Goal: Browse casually: Explore the website without a specific task or goal

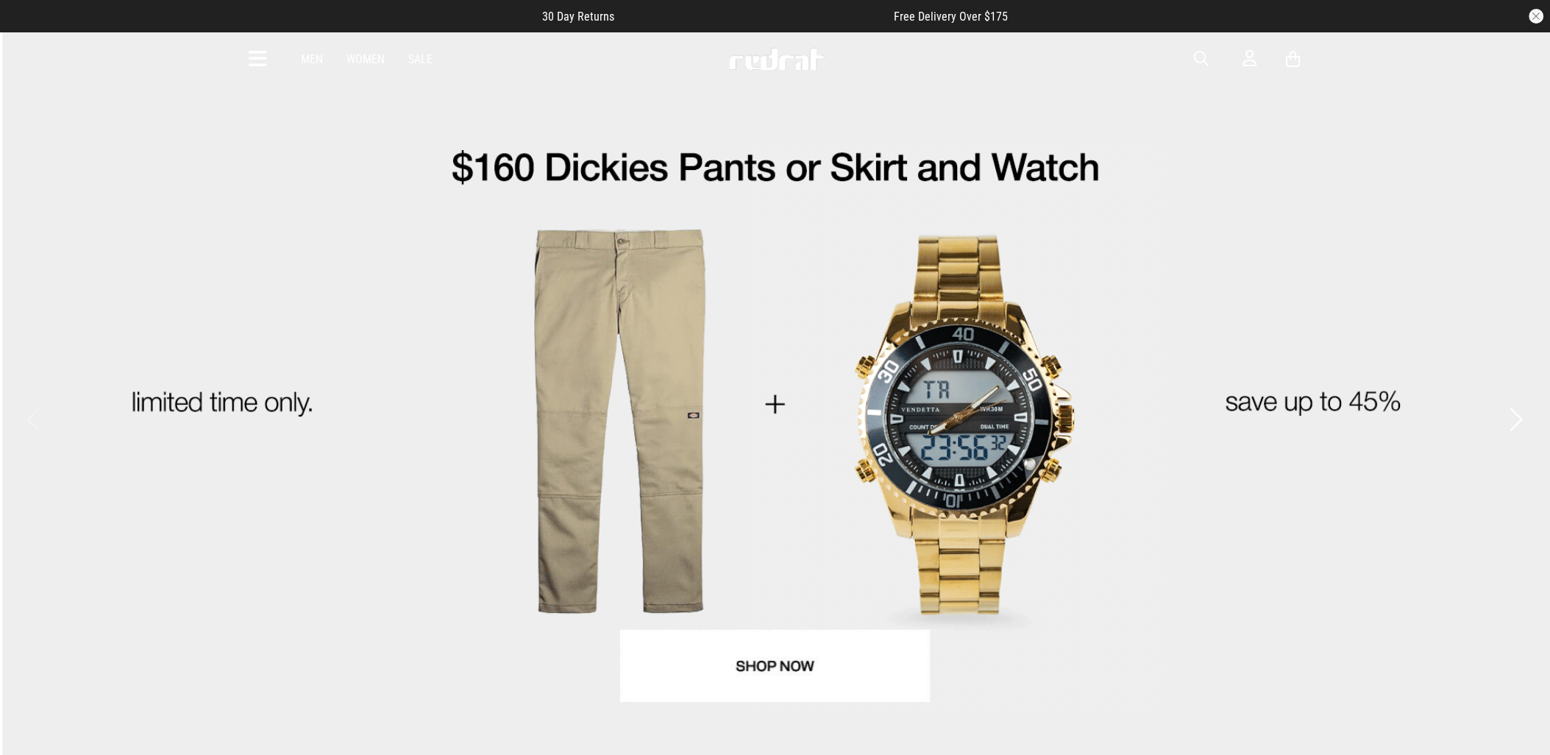
click at [259, 52] on icon at bounding box center [258, 59] width 18 height 24
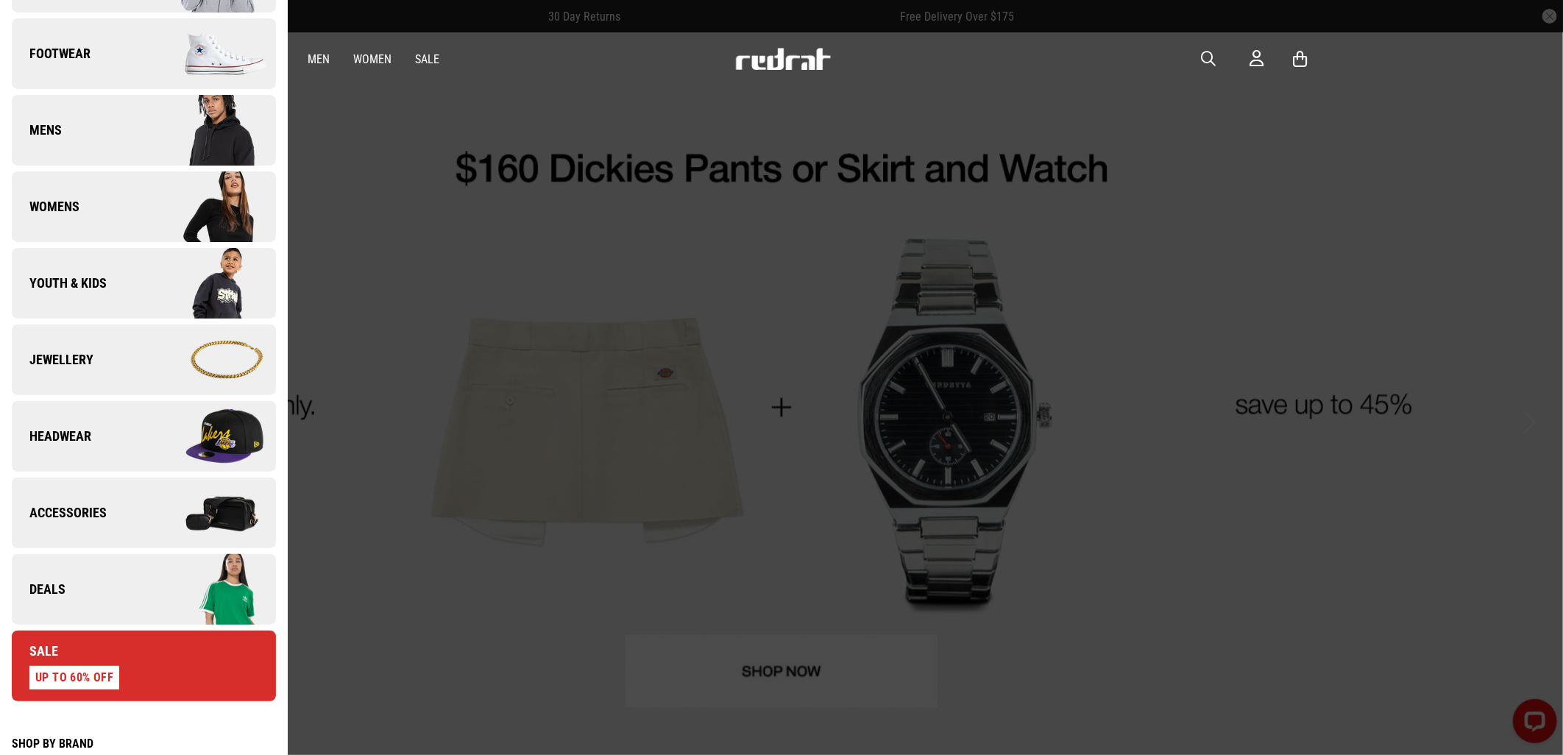
scroll to position [163, 0]
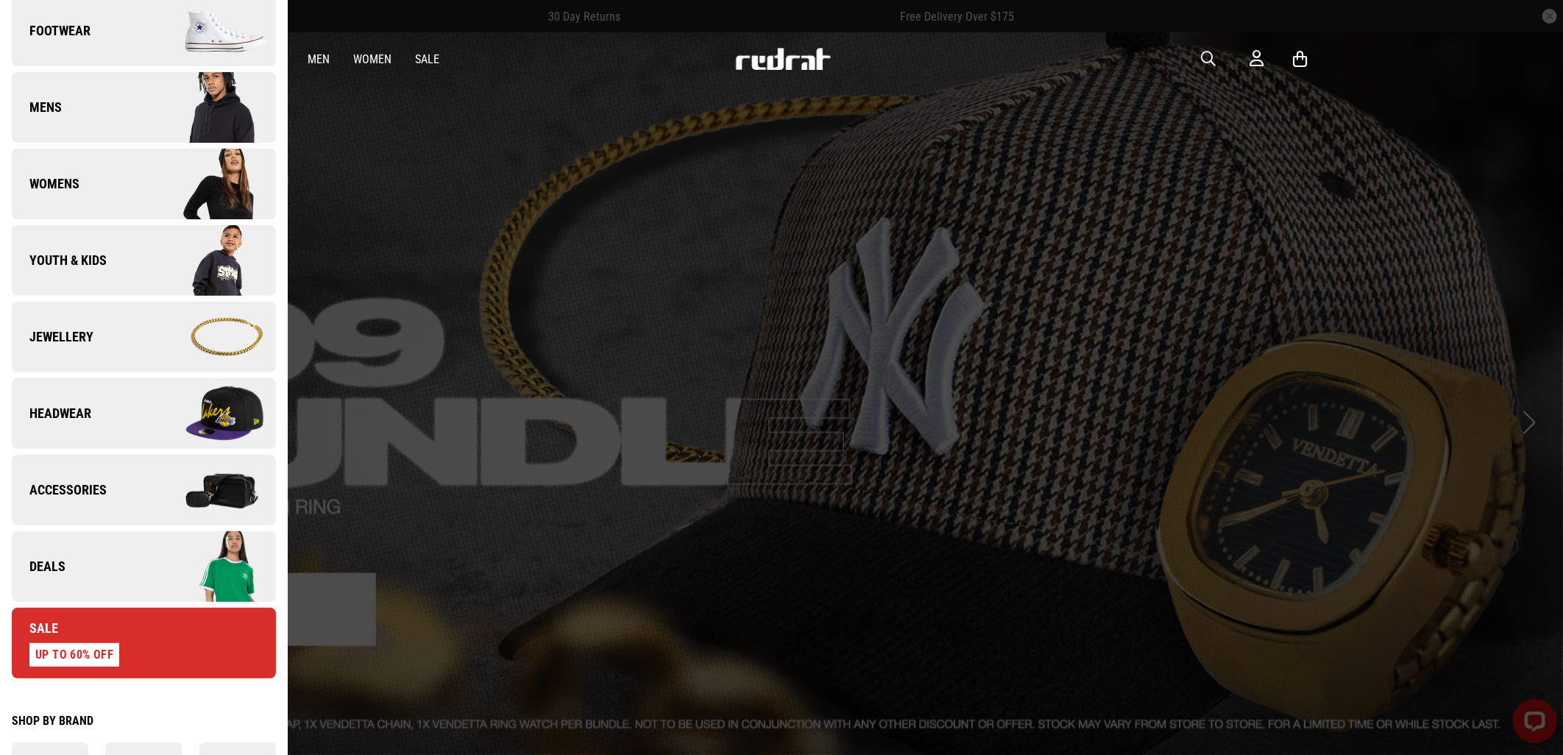
click at [77, 567] on link "Deals" at bounding box center [144, 566] width 264 height 71
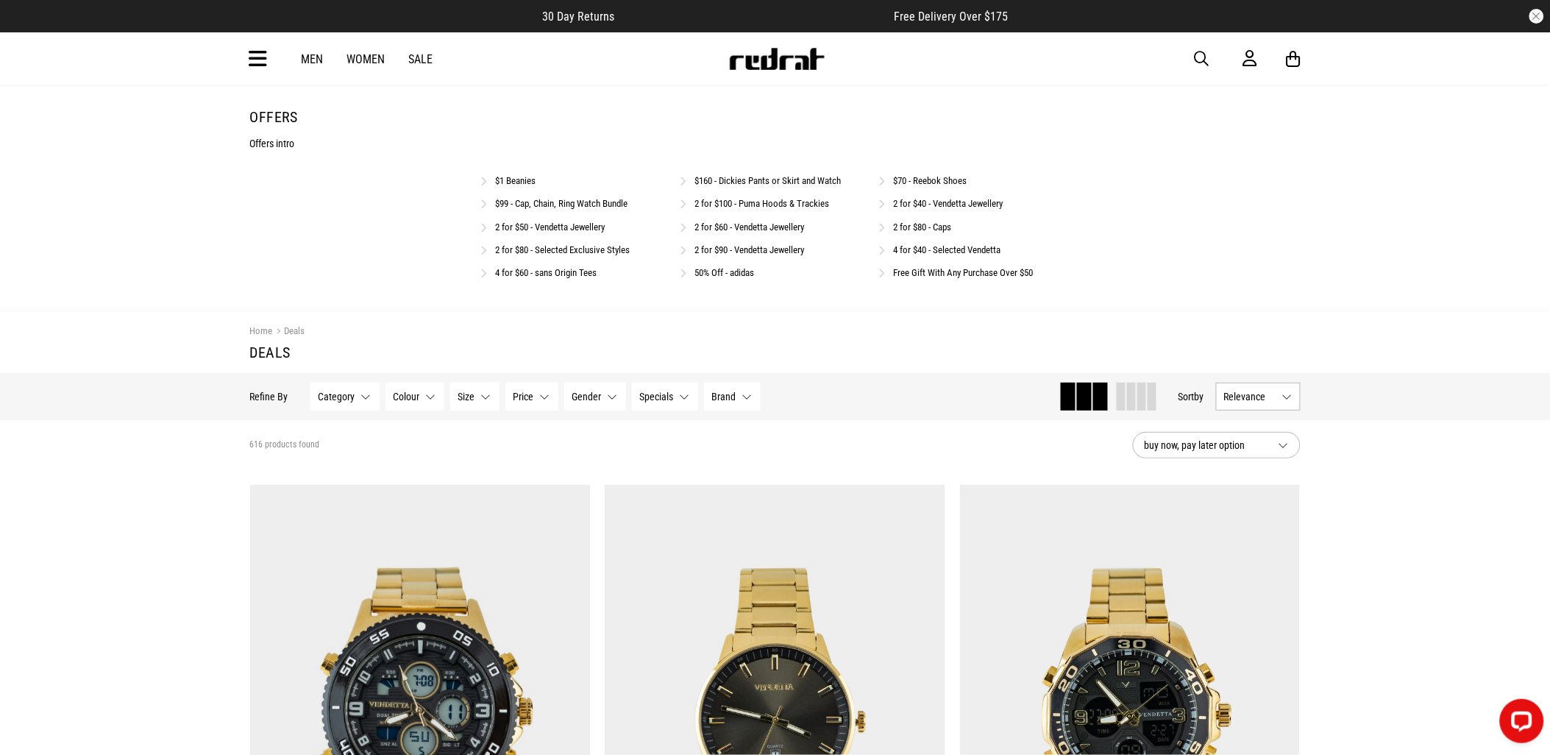
click at [556, 250] on link "2 for $80 - Selected Exclusive Styles" at bounding box center [563, 249] width 135 height 11
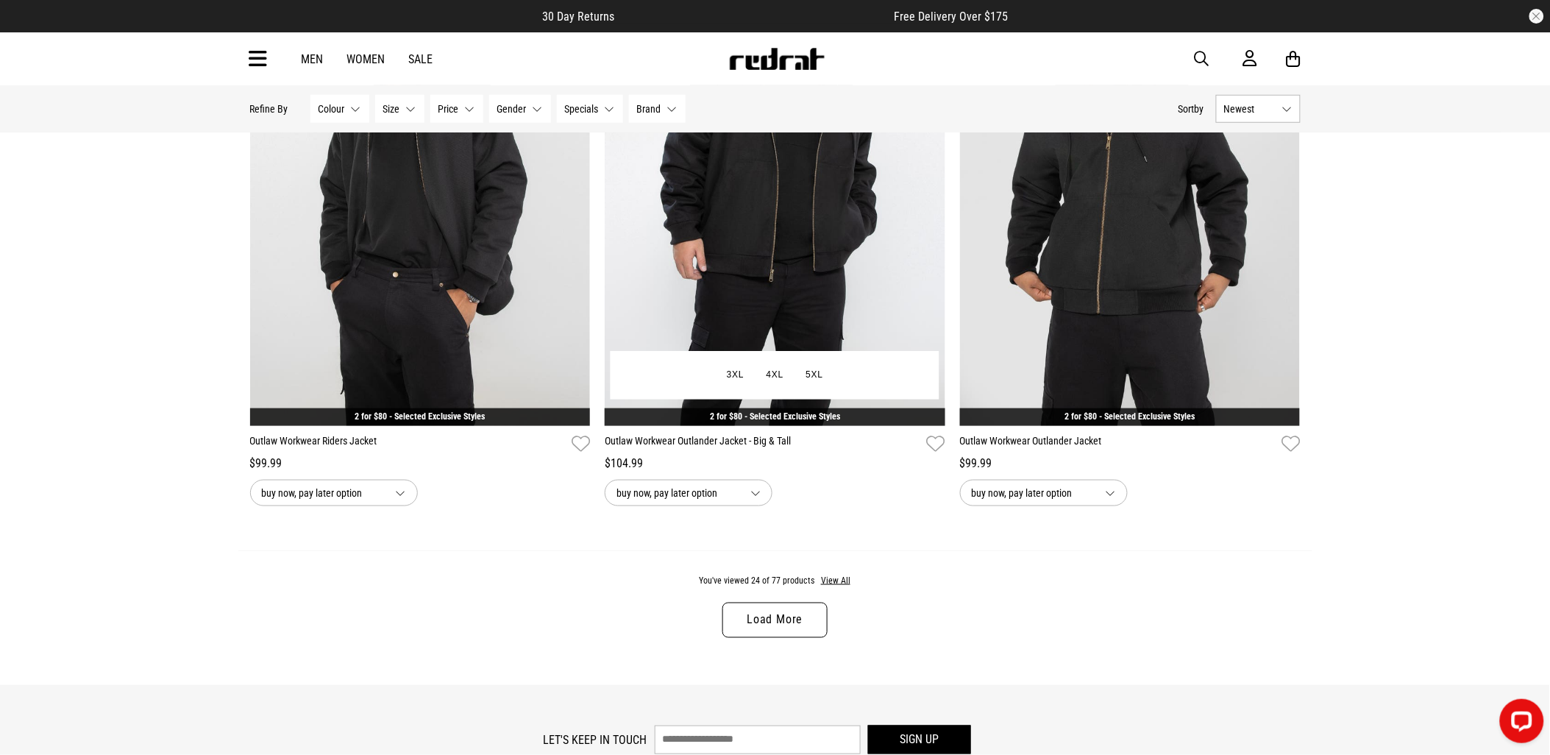
scroll to position [4578, 0]
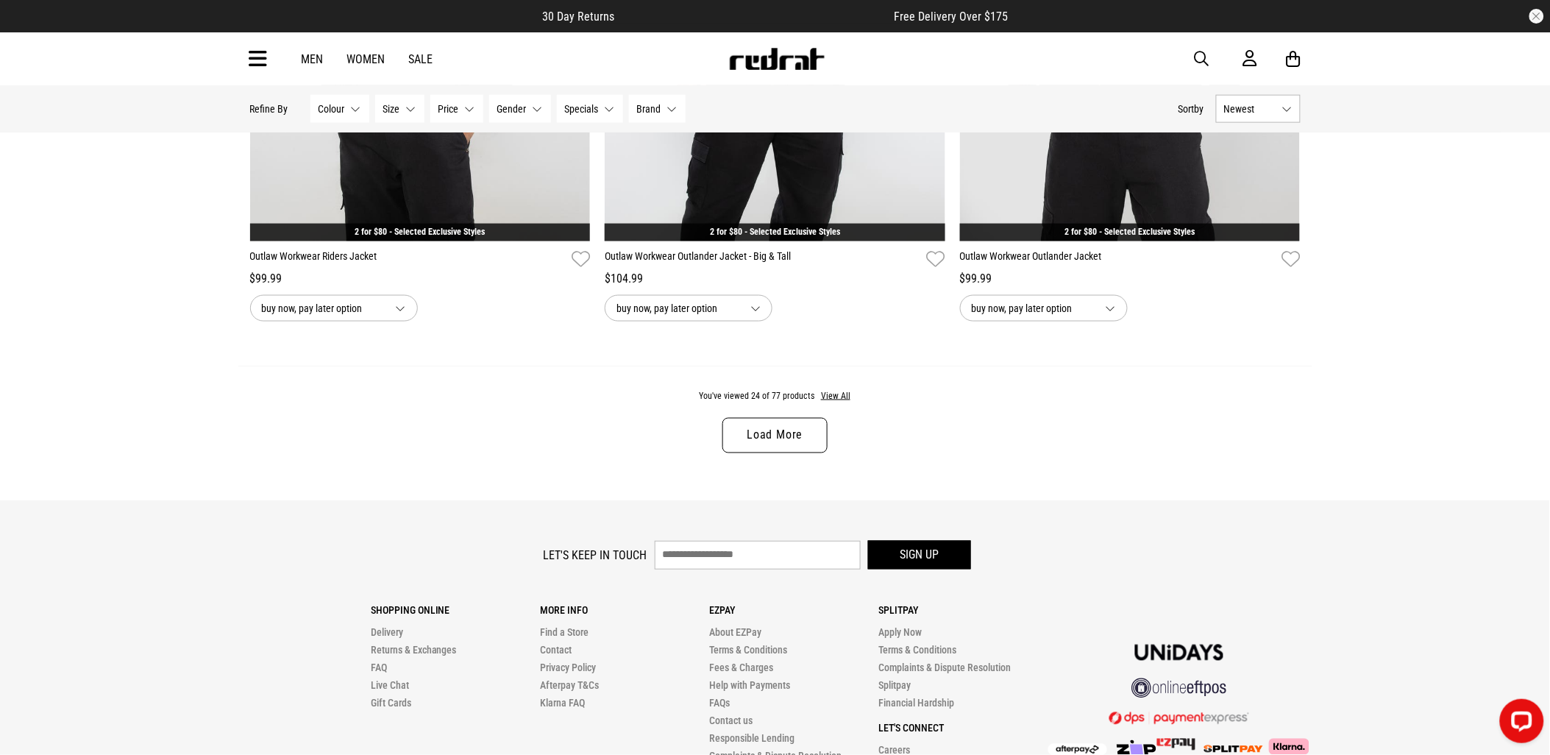
click at [778, 443] on link "Load More" at bounding box center [774, 435] width 104 height 35
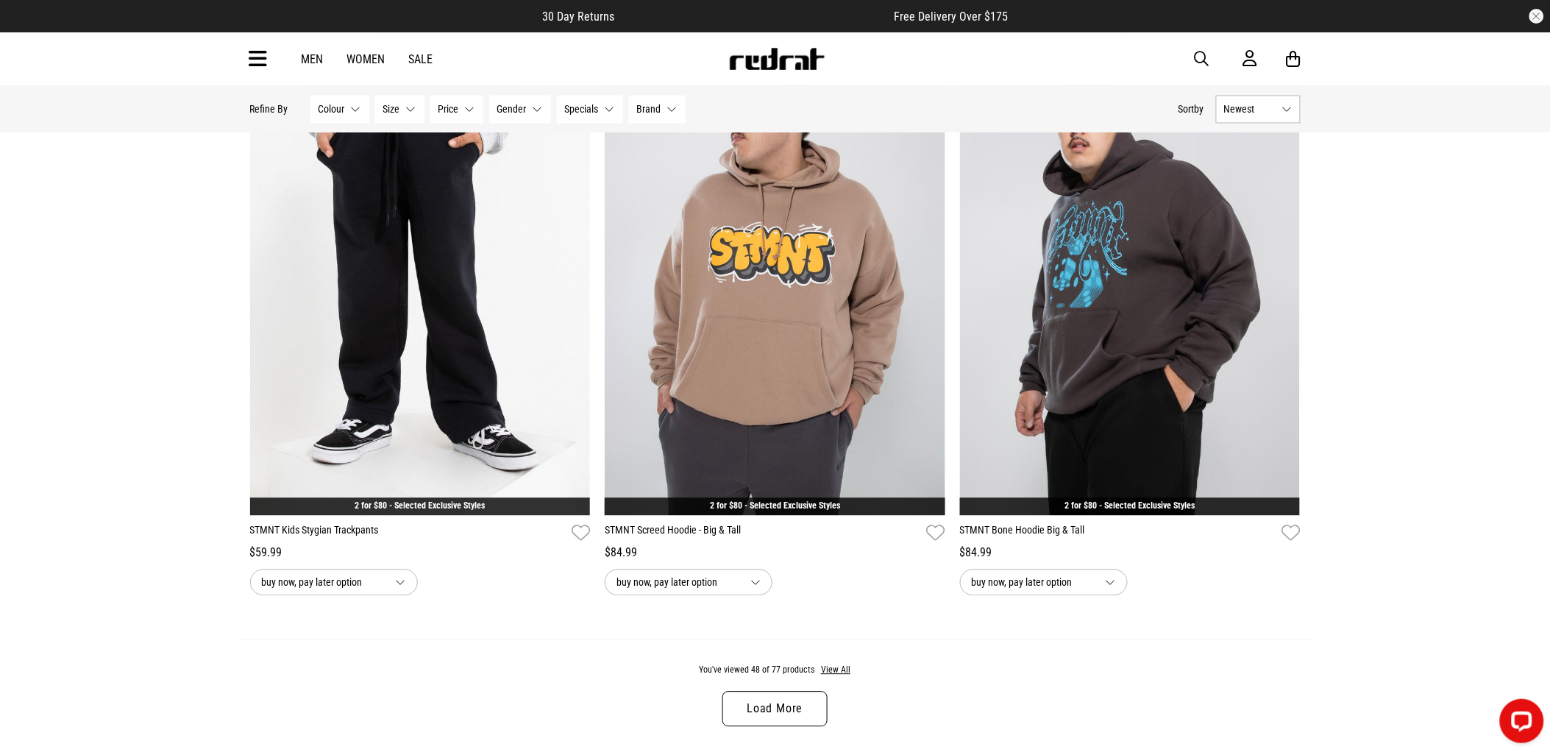
scroll to position [9237, 0]
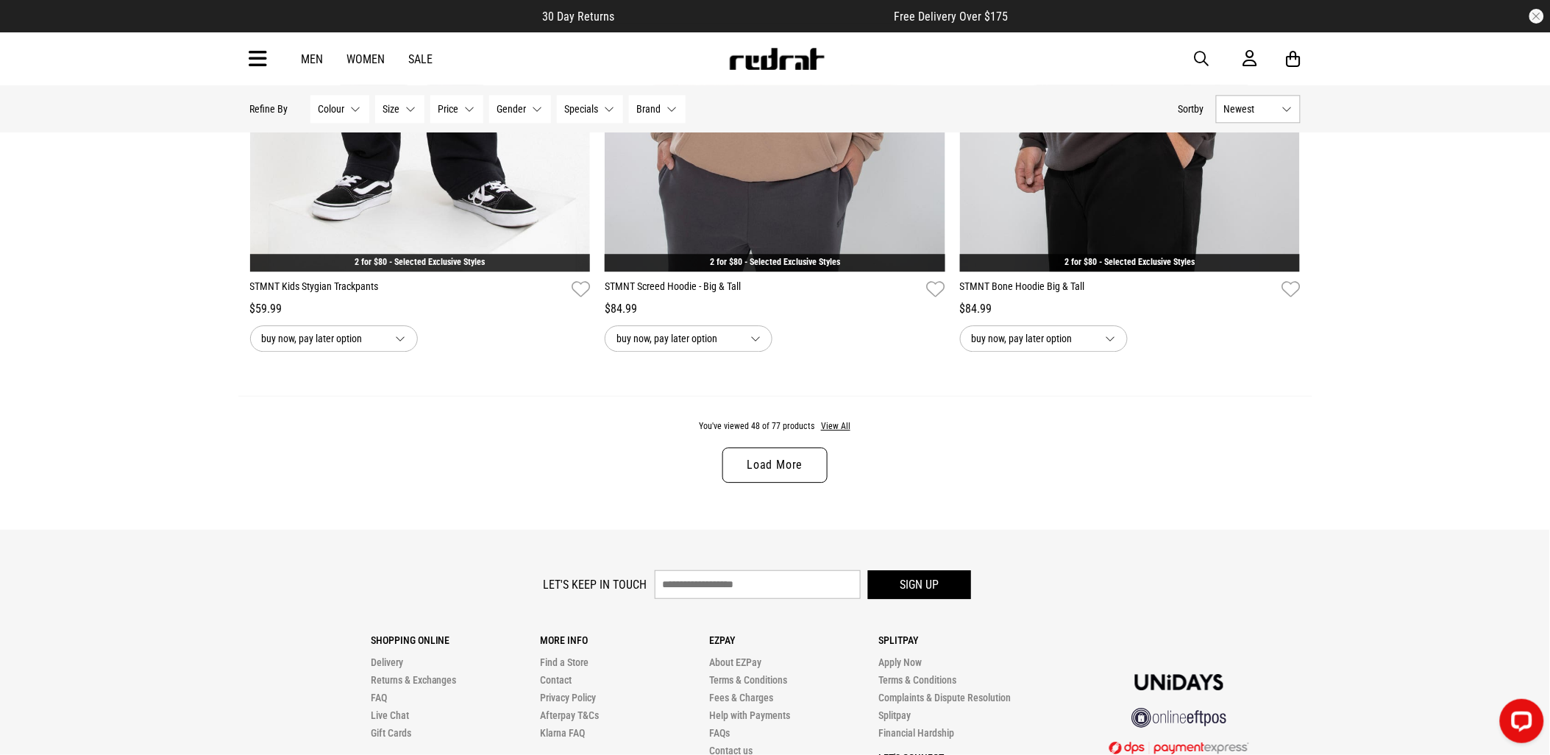
click at [784, 483] on link "Load More" at bounding box center [774, 464] width 104 height 35
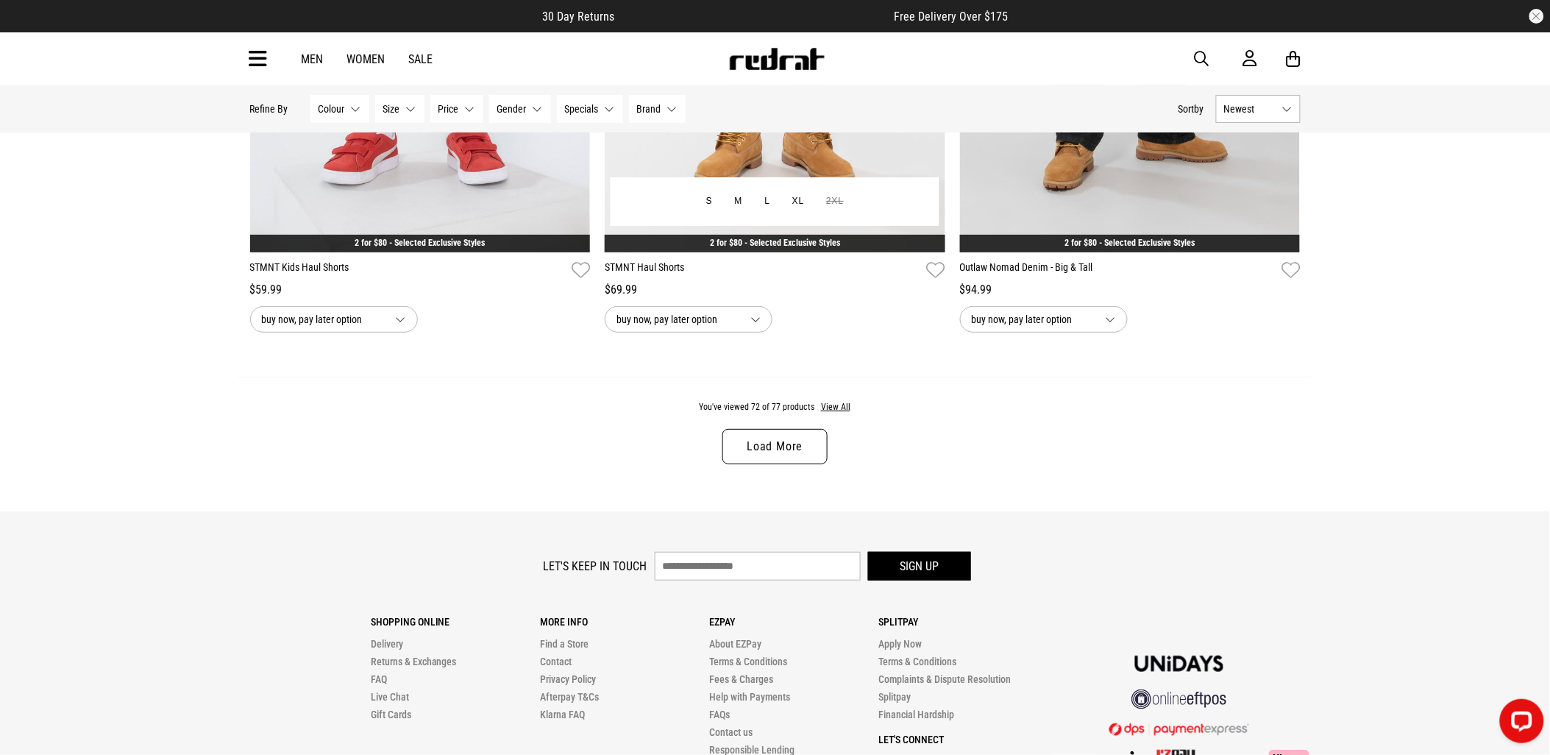
scroll to position [13888, 0]
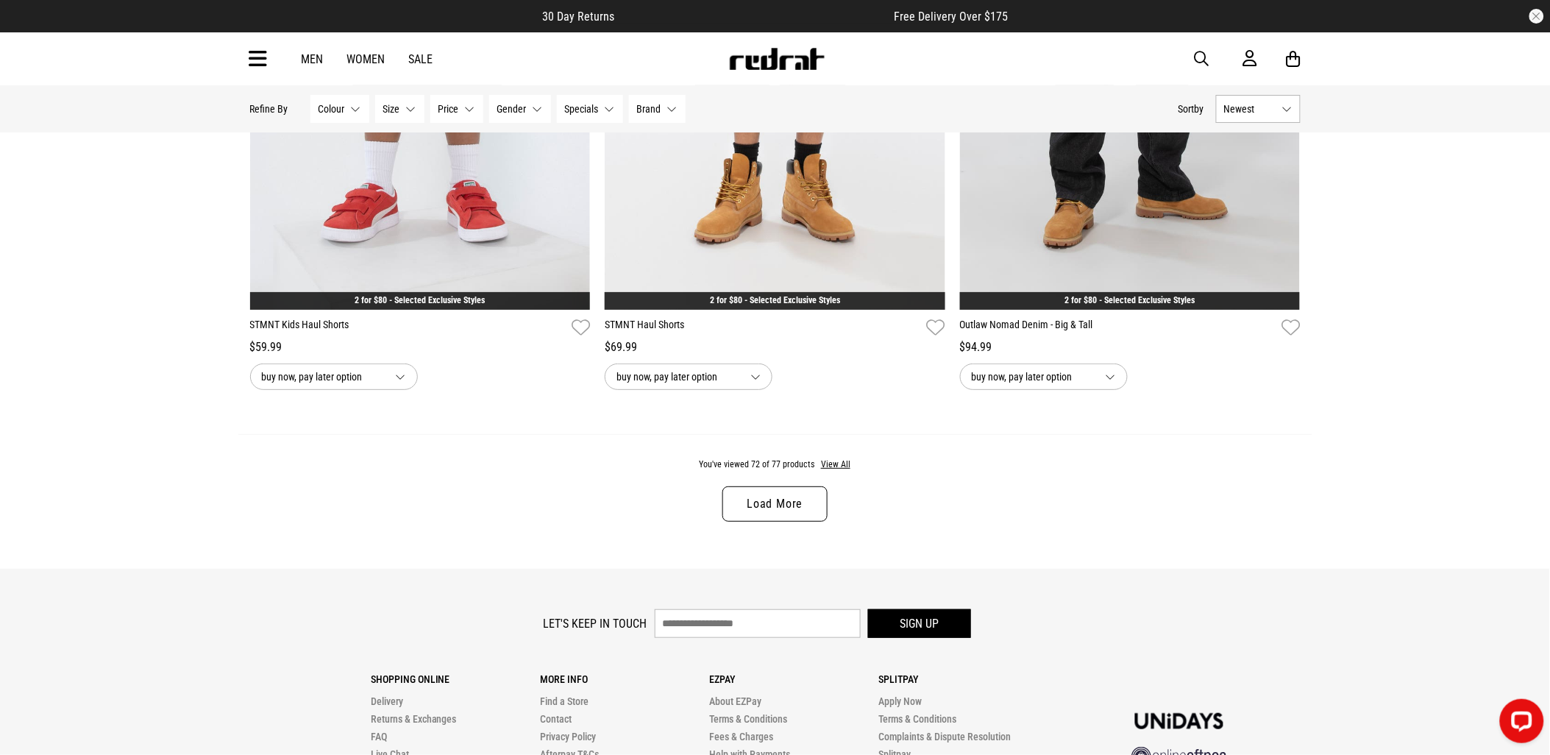
click at [776, 522] on link "Load More" at bounding box center [774, 503] width 104 height 35
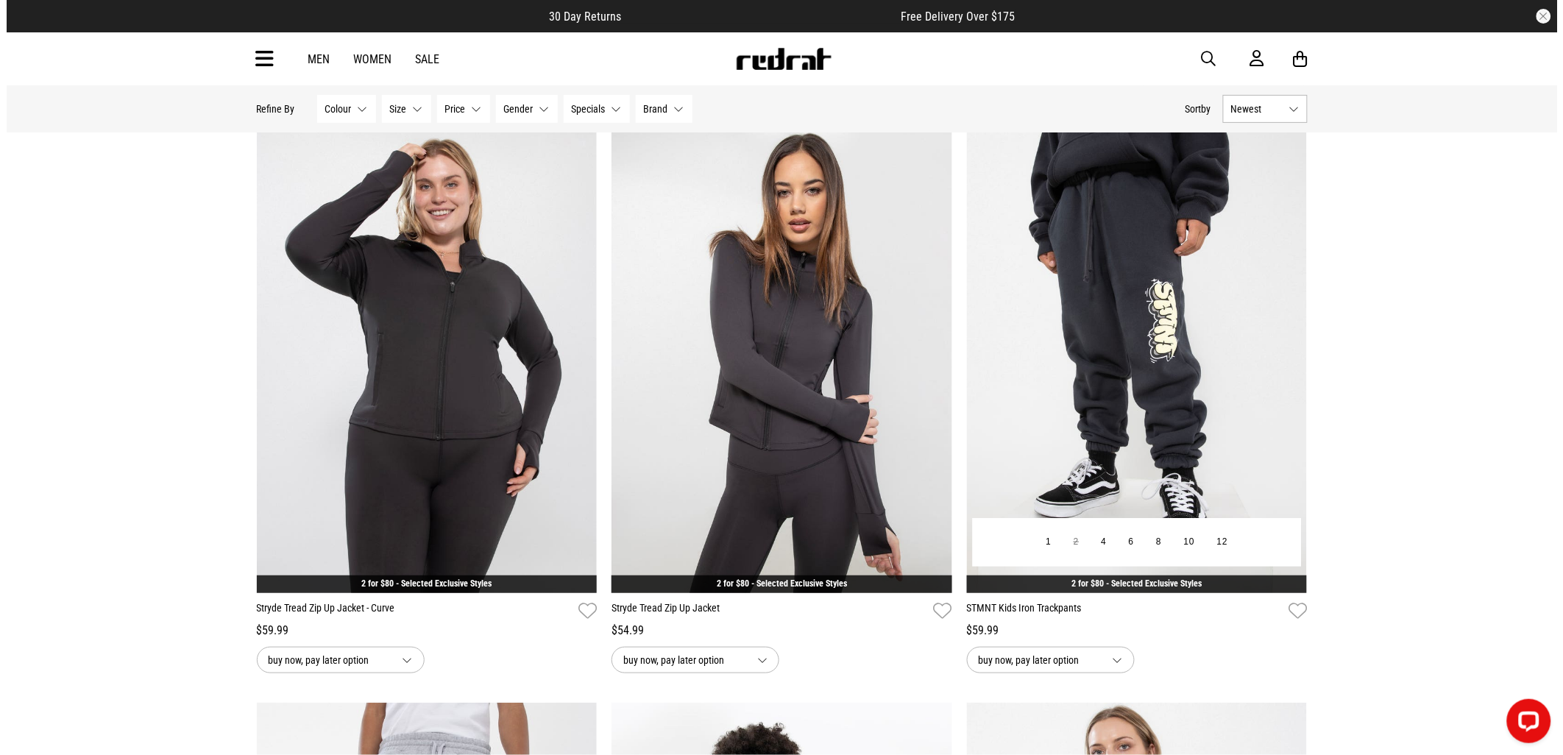
scroll to position [163, 0]
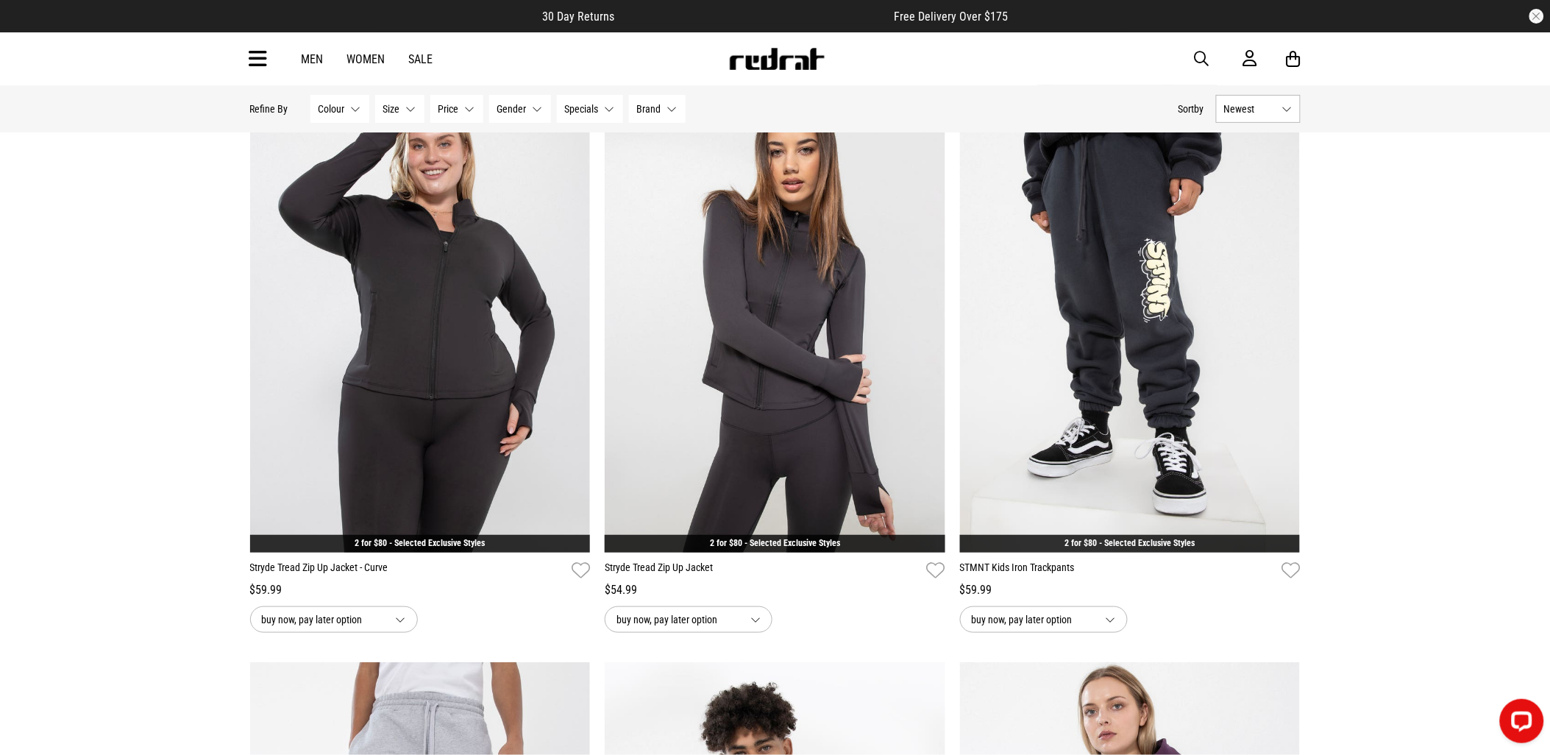
click at [258, 56] on icon at bounding box center [258, 59] width 18 height 24
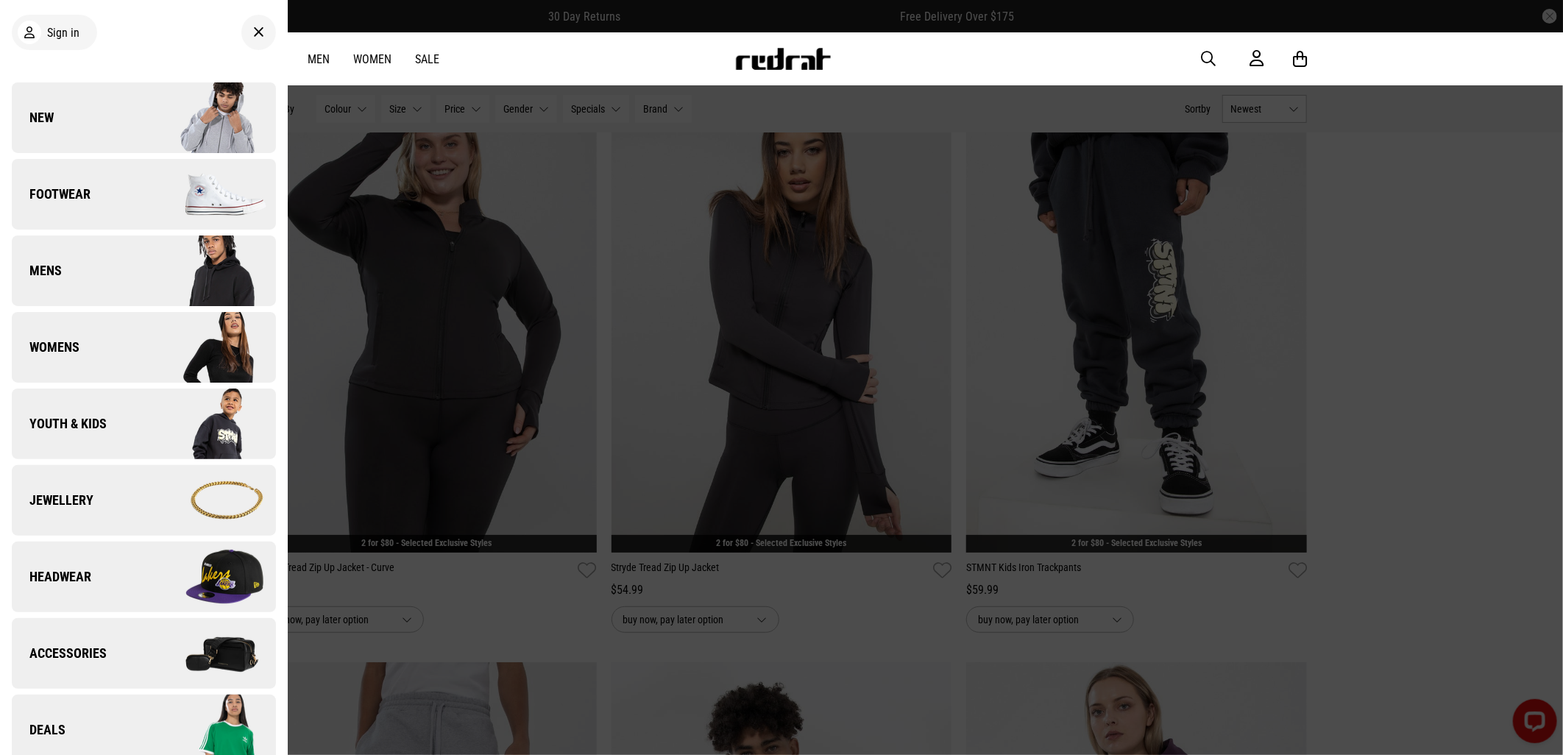
click at [116, 131] on link "New" at bounding box center [144, 117] width 264 height 71
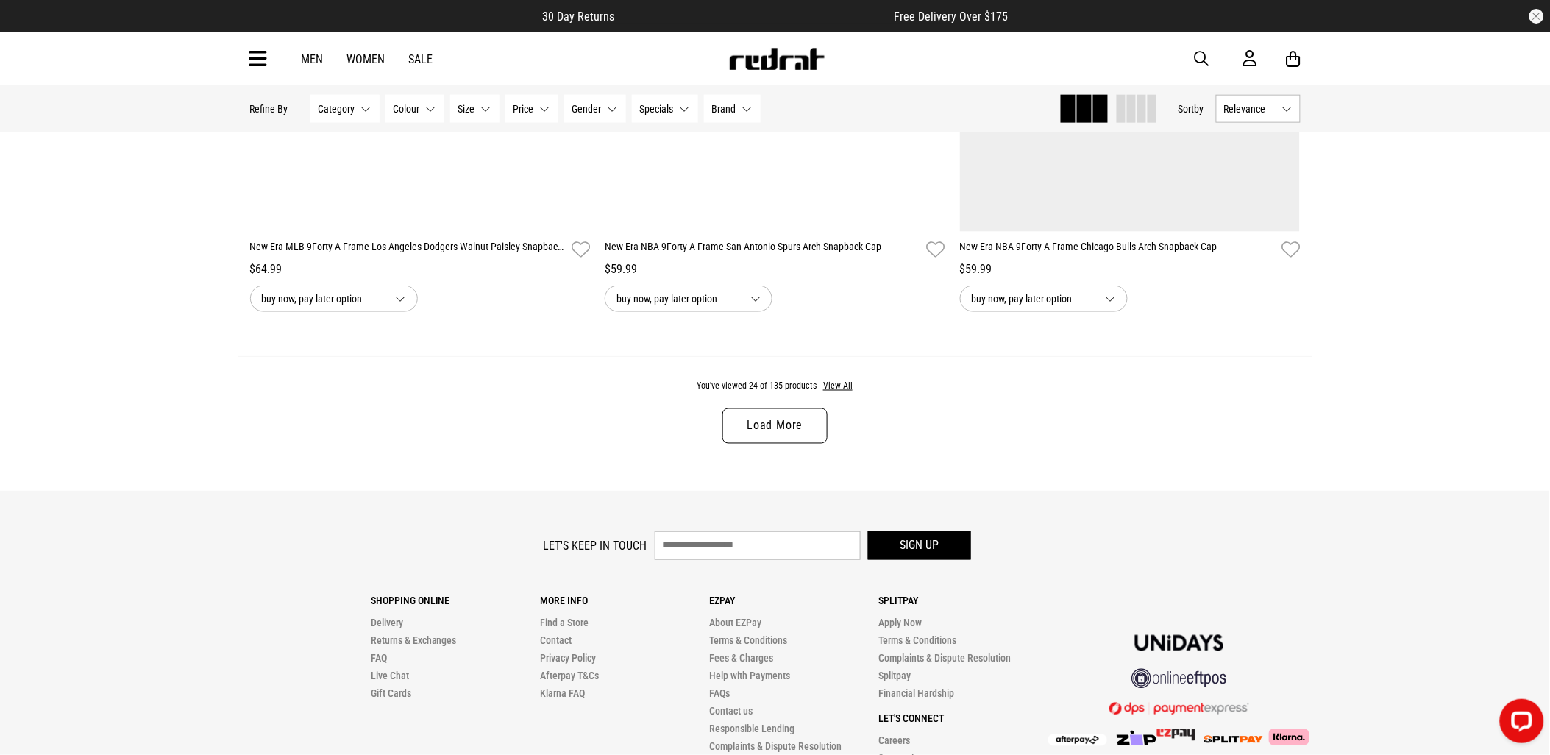
scroll to position [4433, 0]
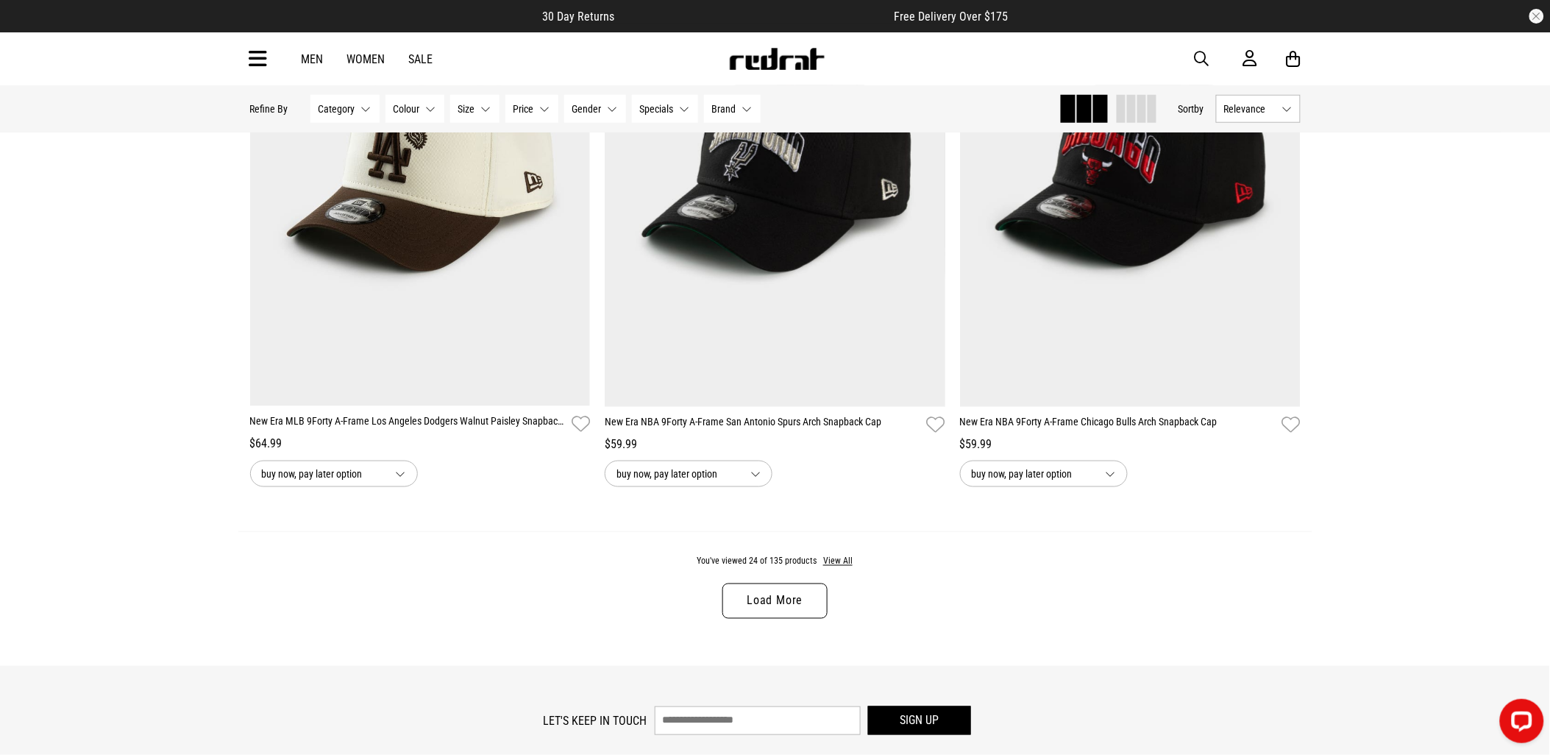
click at [778, 619] on link "Load More" at bounding box center [774, 600] width 104 height 35
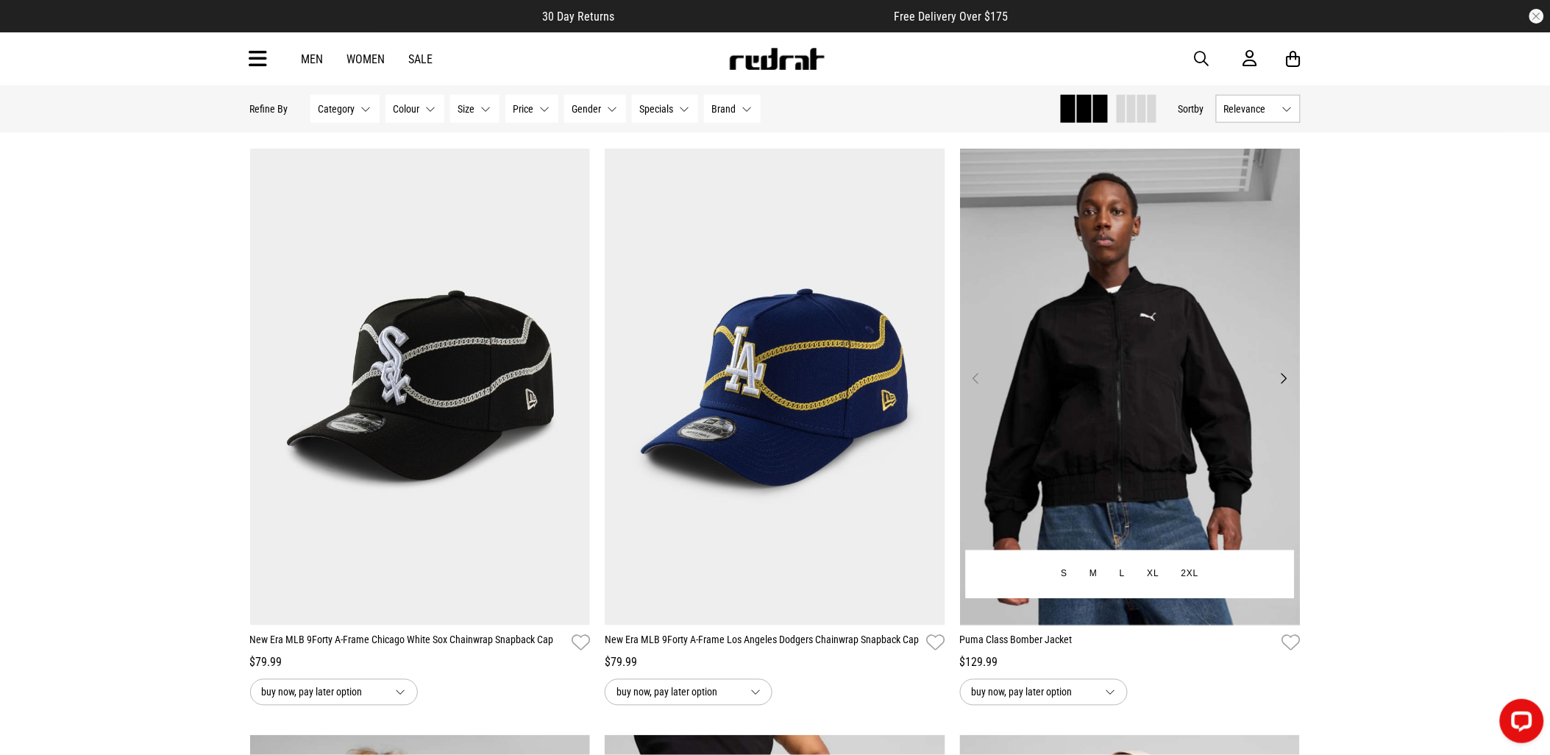
scroll to position [6559, 0]
click at [1285, 388] on button "Next" at bounding box center [1283, 379] width 18 height 18
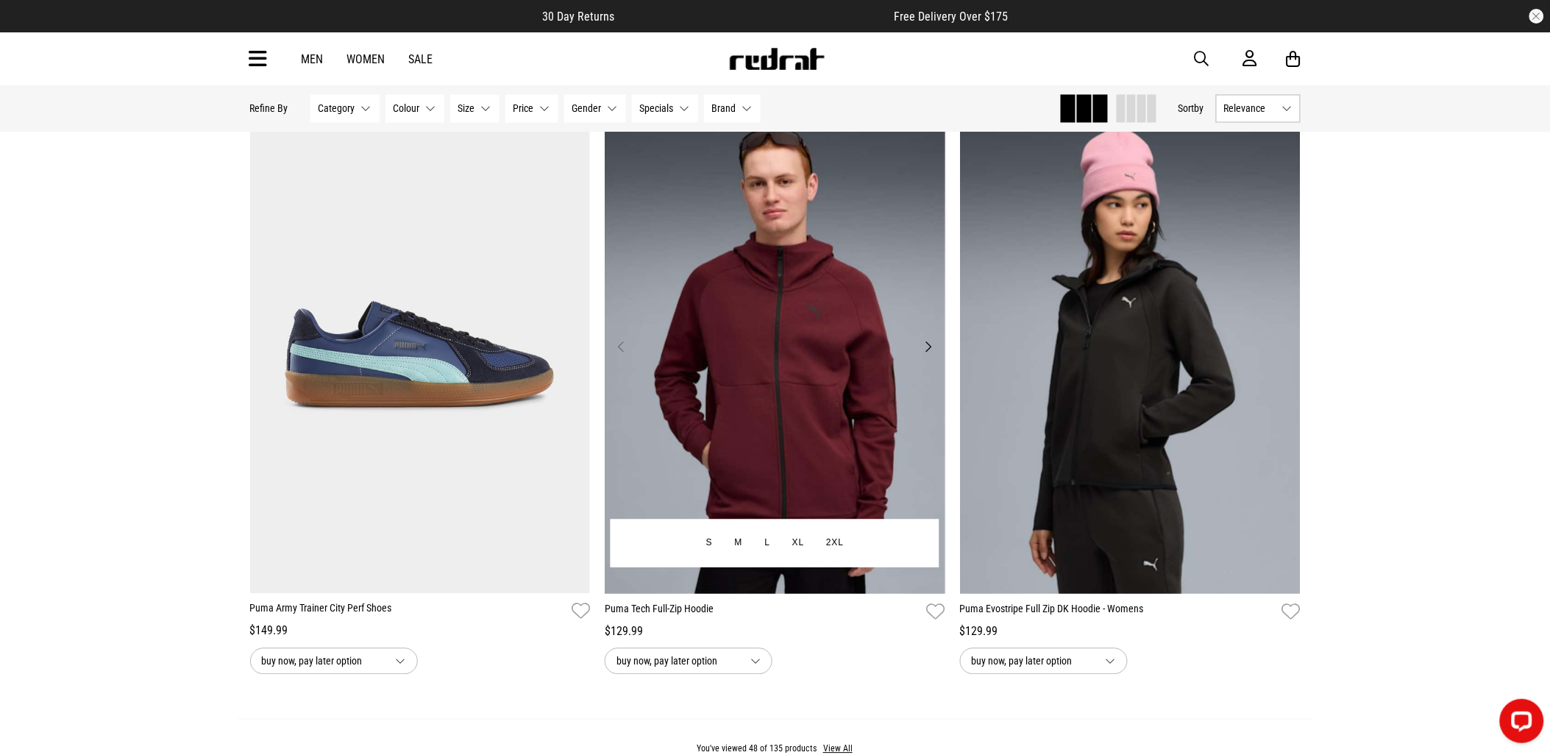
scroll to position [8929, 0]
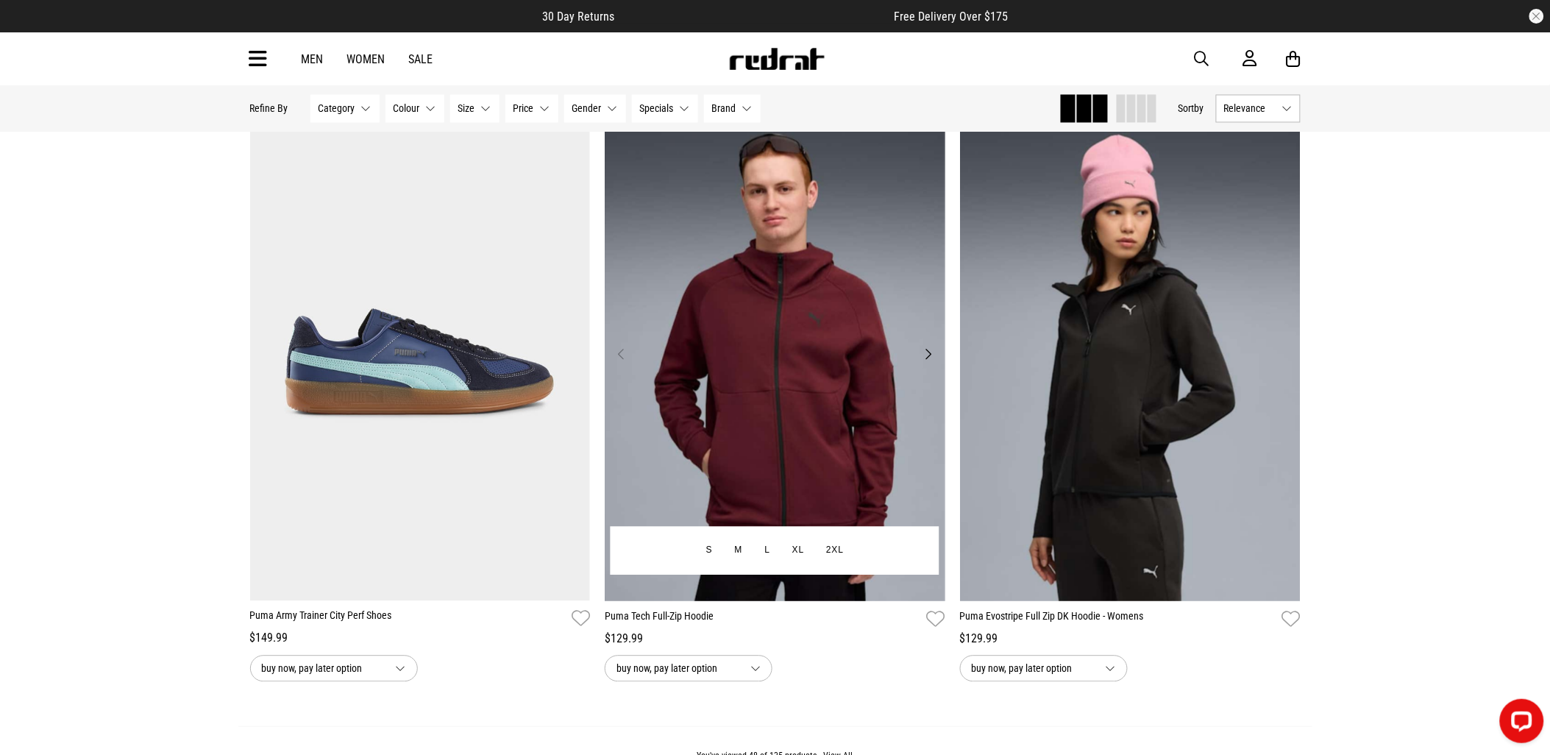
click at [931, 363] on button "Next" at bounding box center [929, 355] width 18 height 18
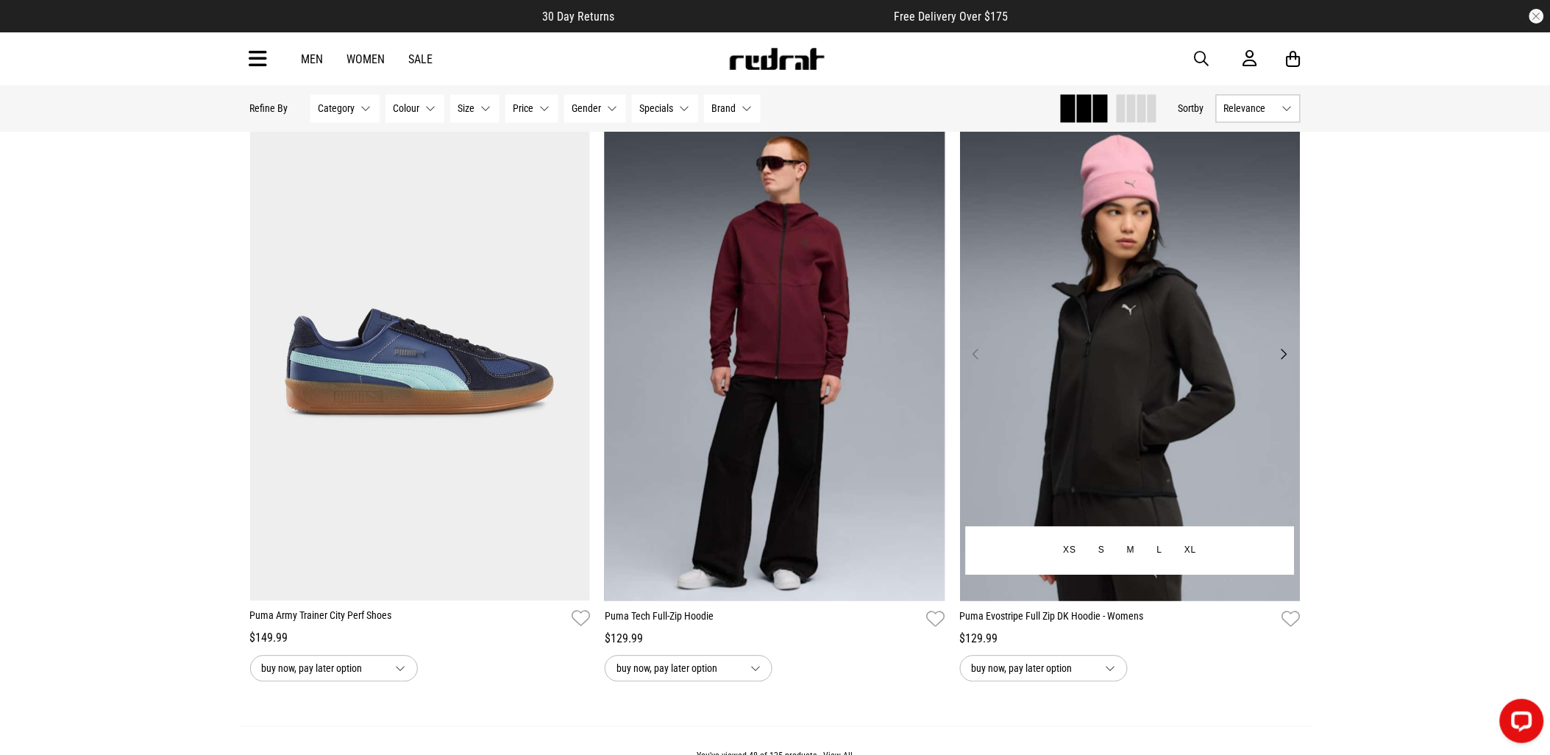
scroll to position [9011, 0]
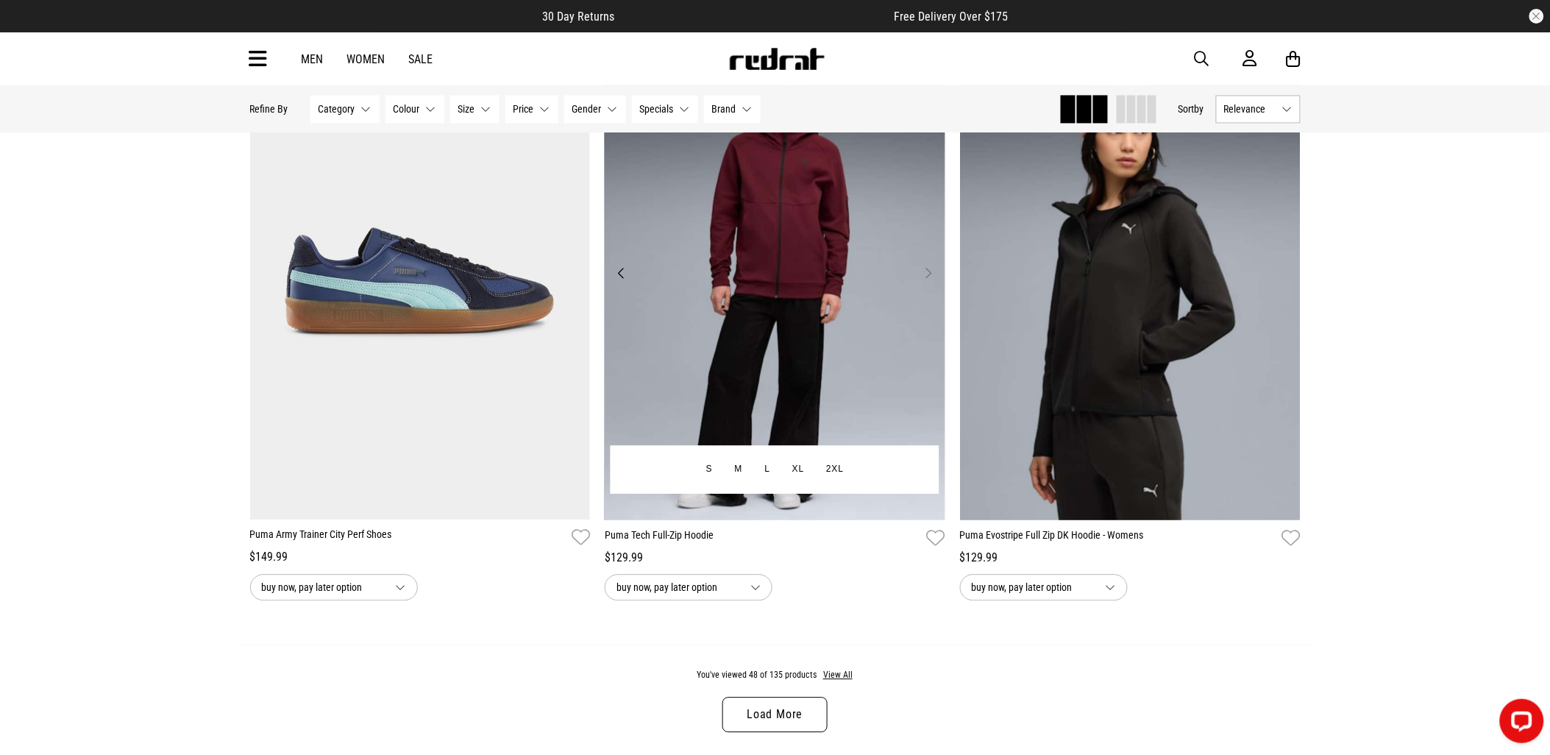
click at [927, 277] on button "Next" at bounding box center [929, 273] width 18 height 18
click at [928, 282] on button "Next" at bounding box center [929, 273] width 18 height 18
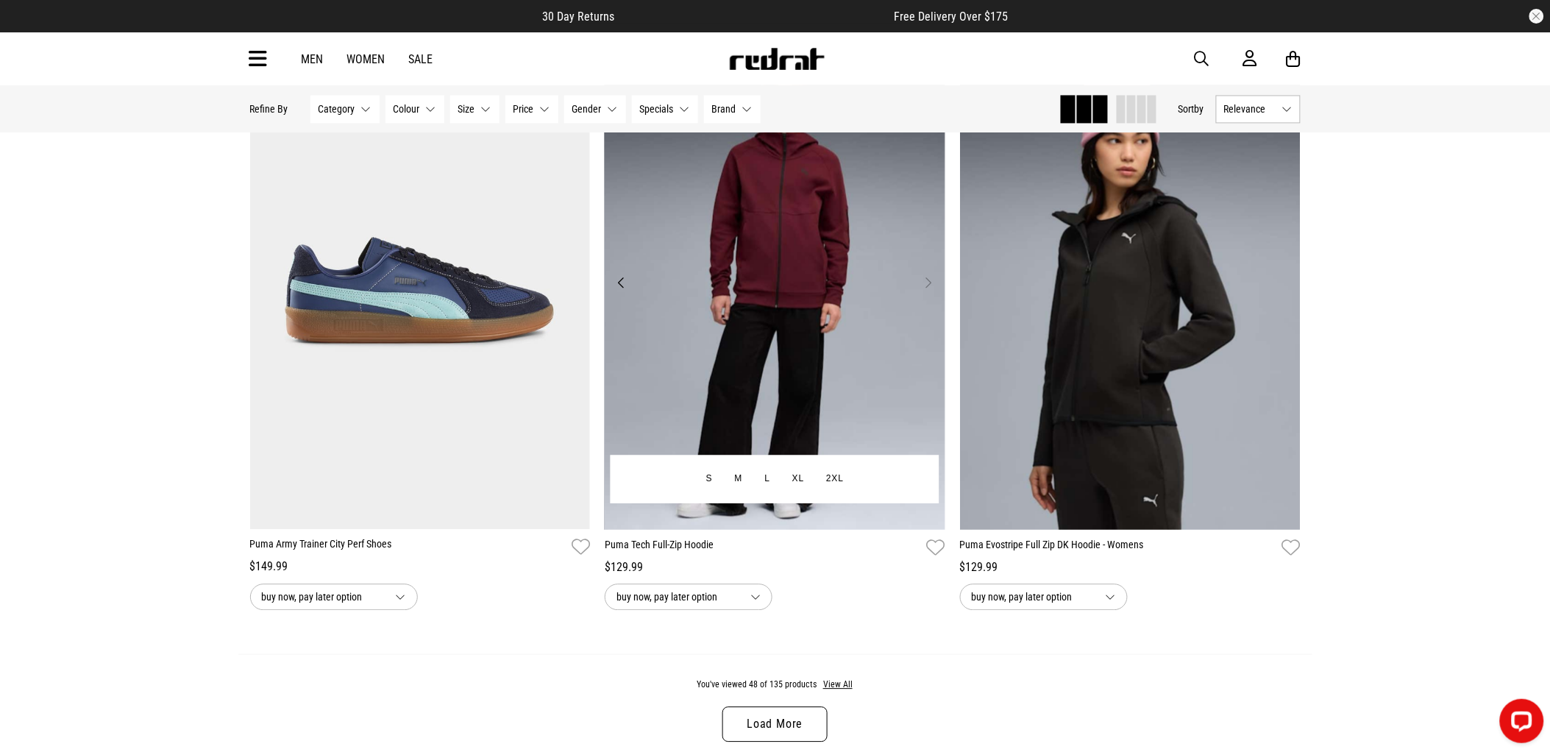
scroll to position [8848, 0]
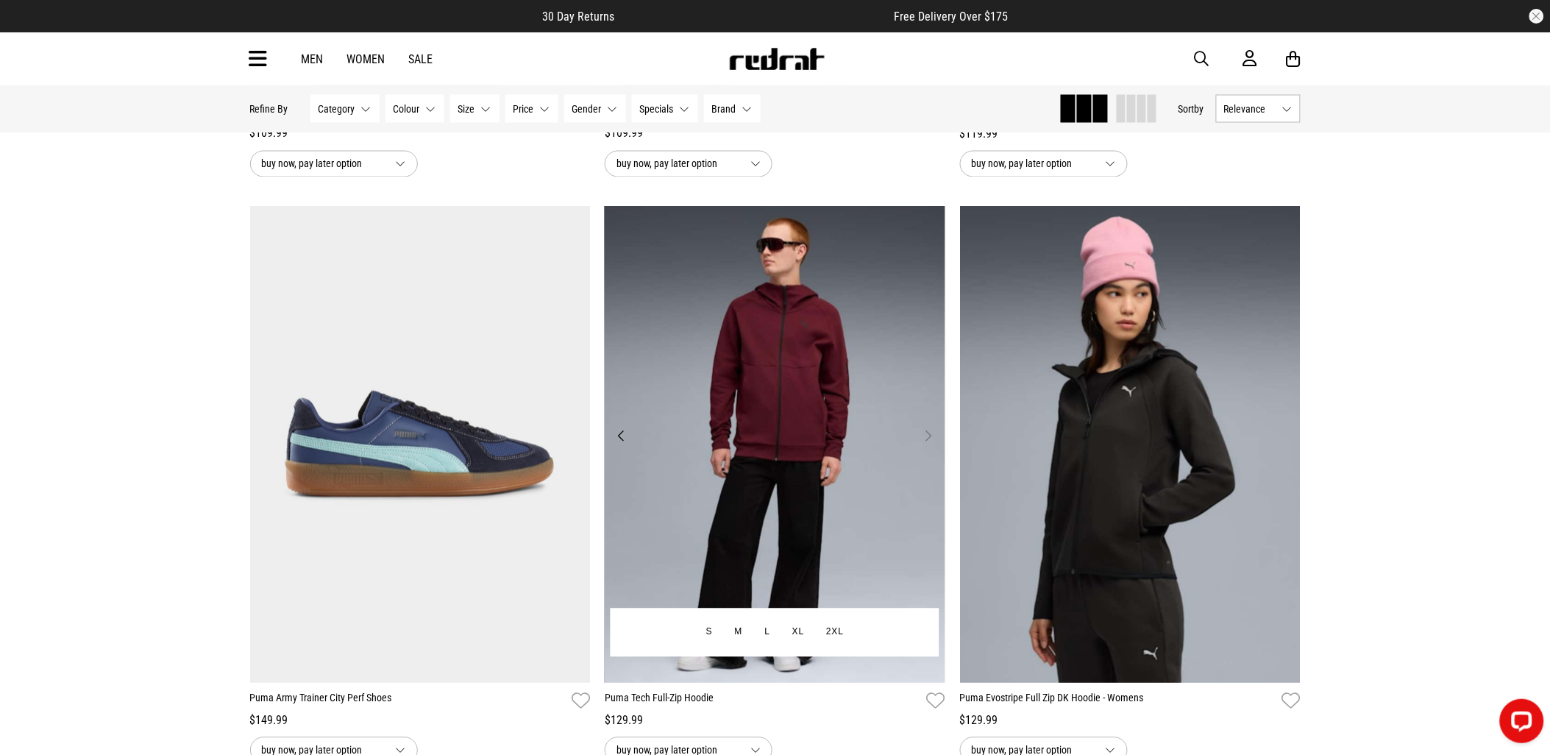
click at [626, 445] on button "Previous" at bounding box center [621, 436] width 18 height 18
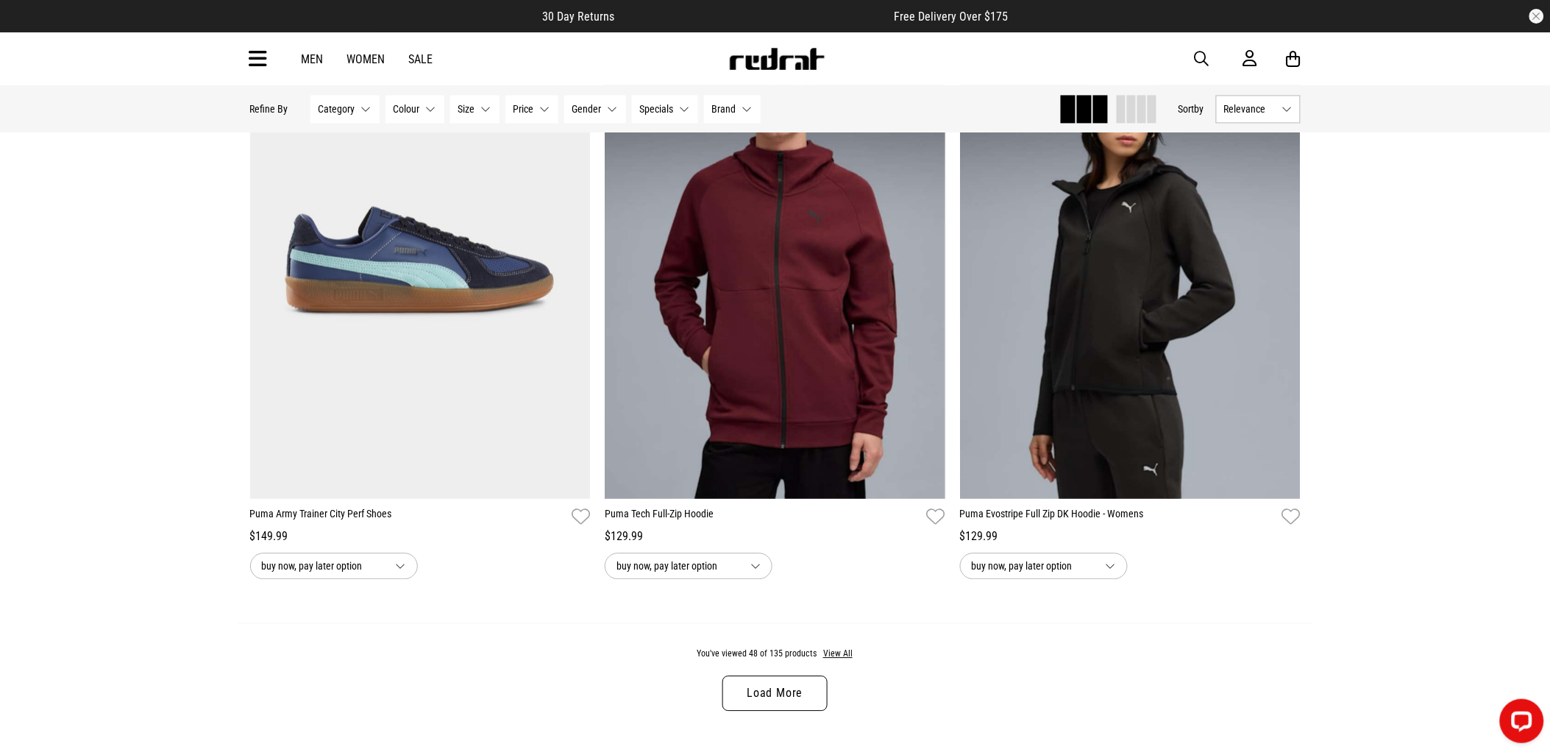
scroll to position [9257, 0]
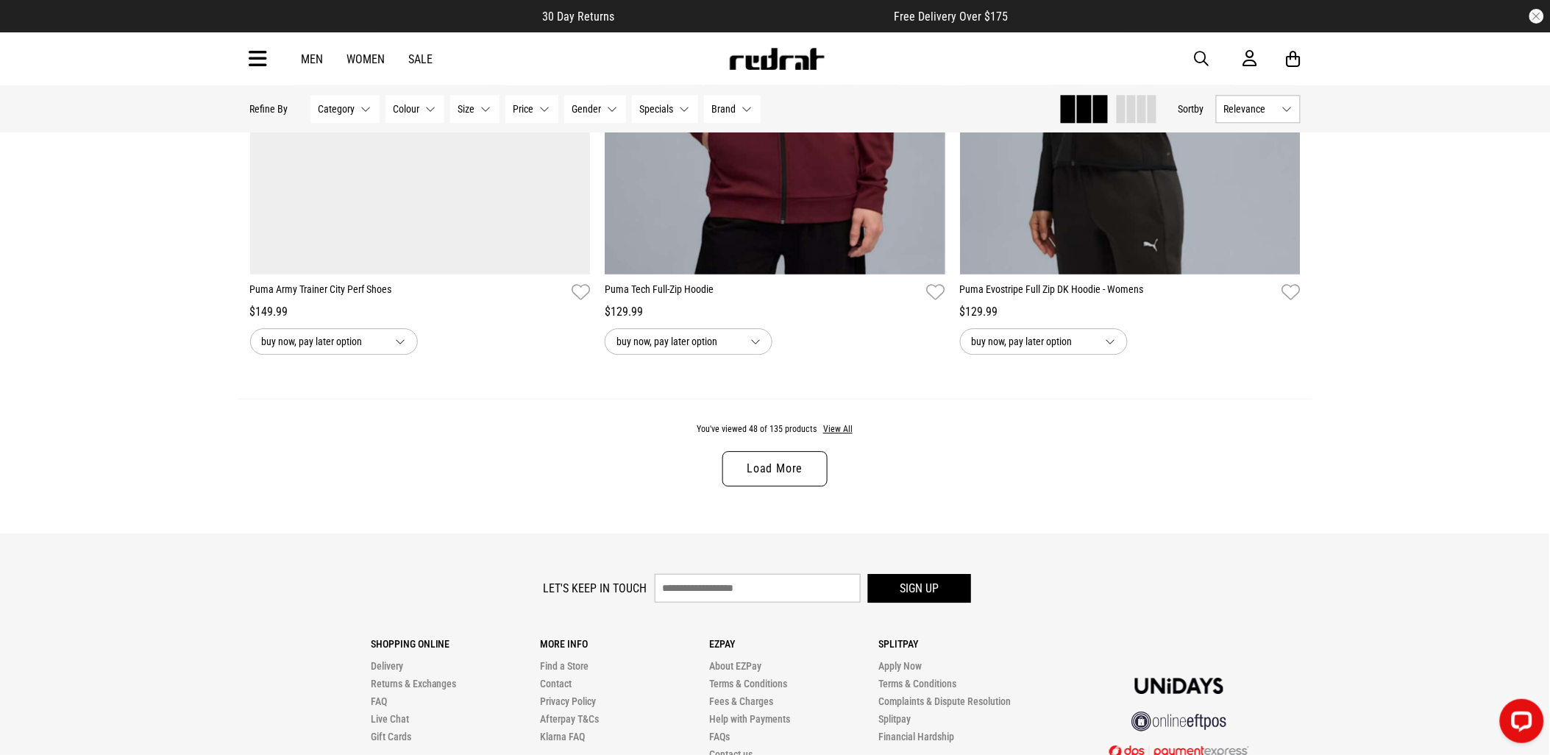
click at [795, 460] on div "You've viewed 48 of 135 products View All Load More" at bounding box center [775, 466] width 1074 height 135
click at [795, 483] on link "Load More" at bounding box center [774, 468] width 104 height 35
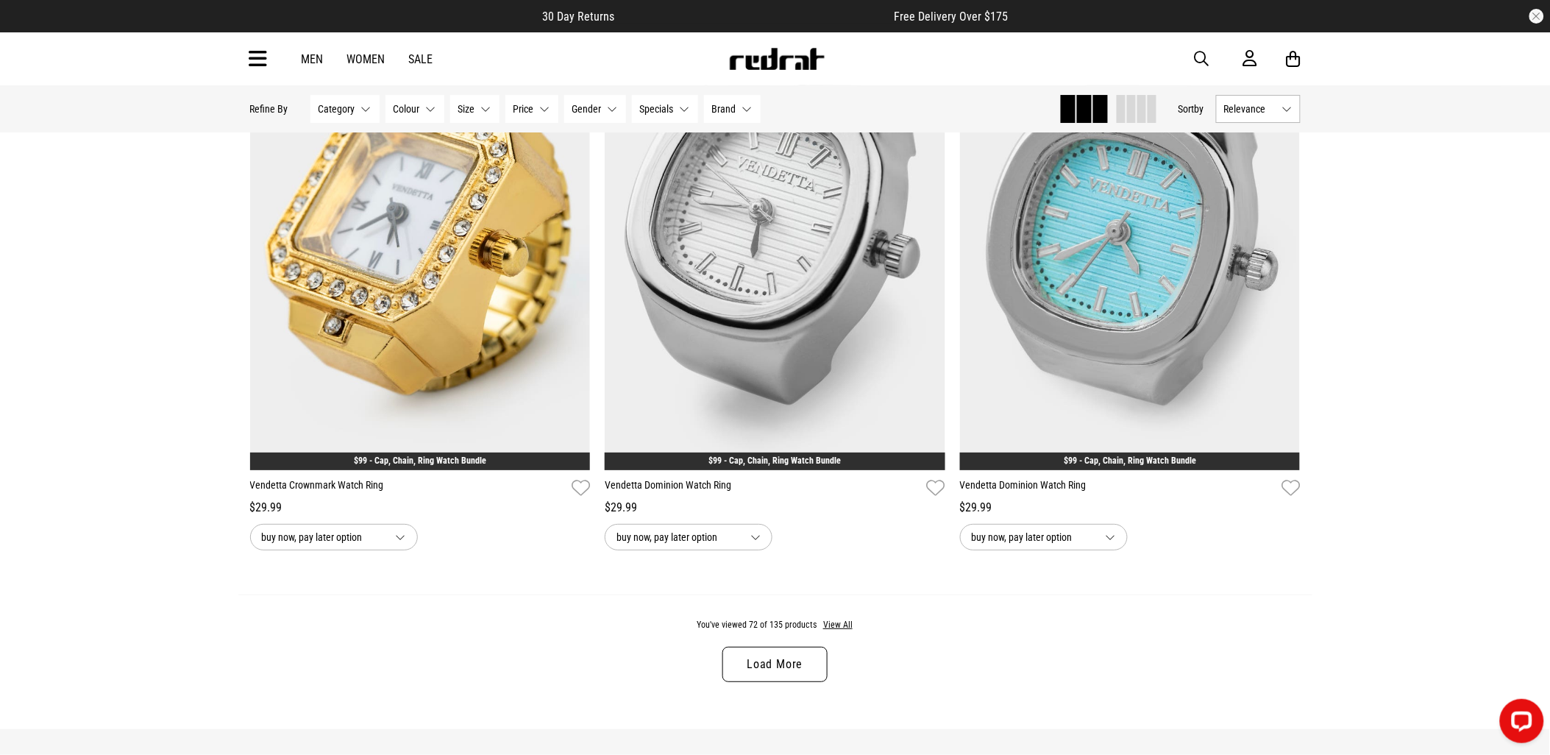
scroll to position [14158, 0]
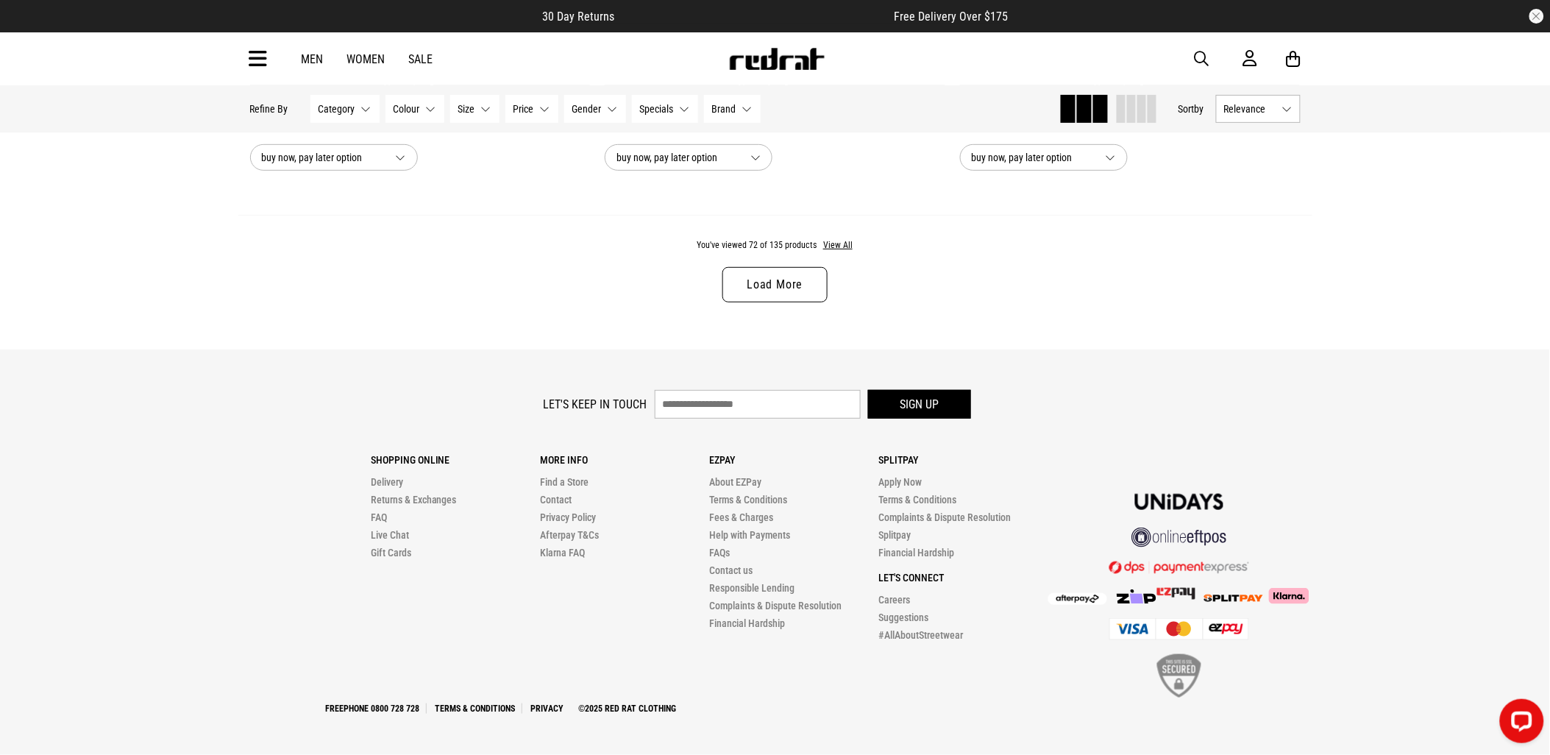
click at [780, 262] on div "You've viewed 72 of 135 products View All Load More" at bounding box center [775, 282] width 1074 height 135
click at [784, 277] on link "Load More" at bounding box center [774, 284] width 104 height 35
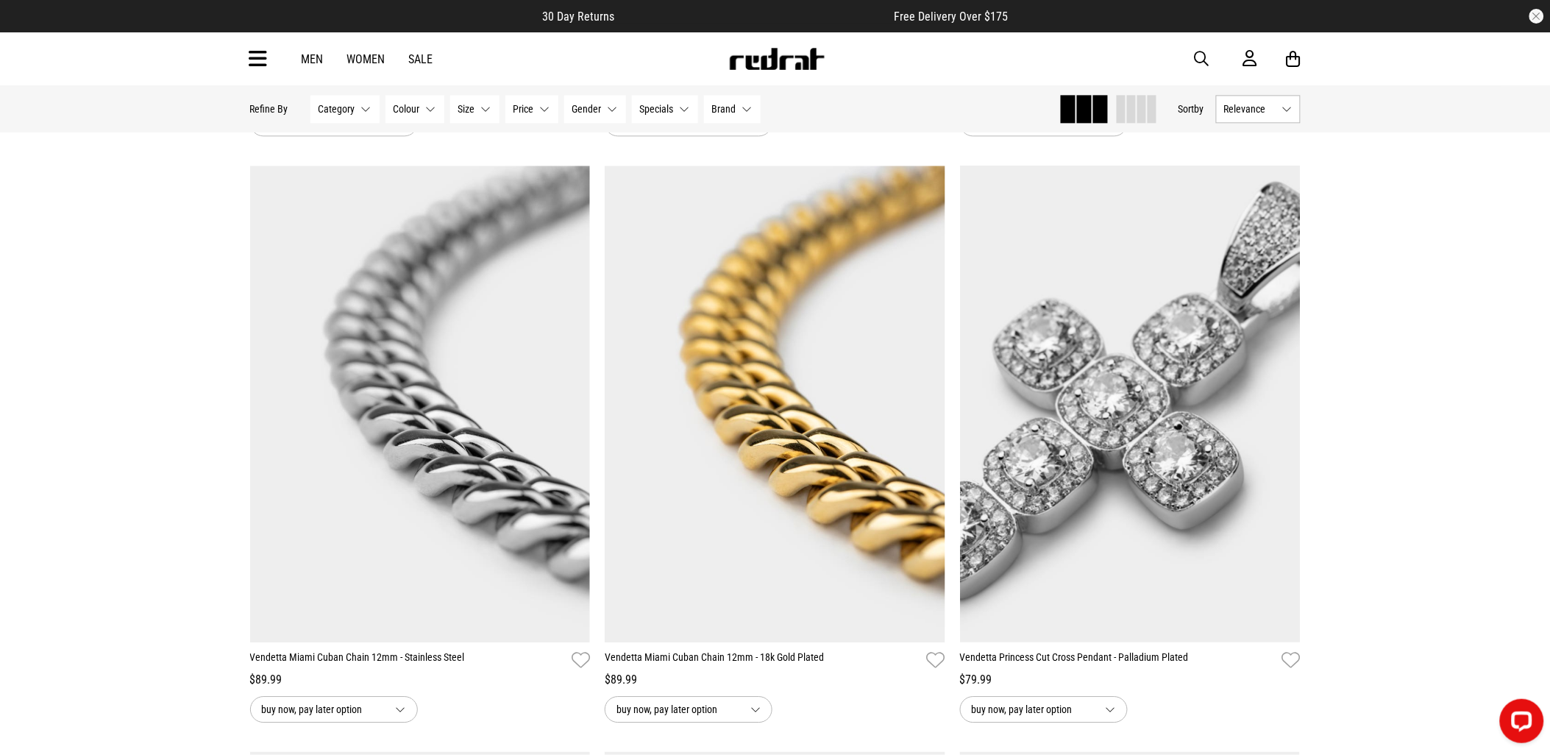
scroll to position [17100, 0]
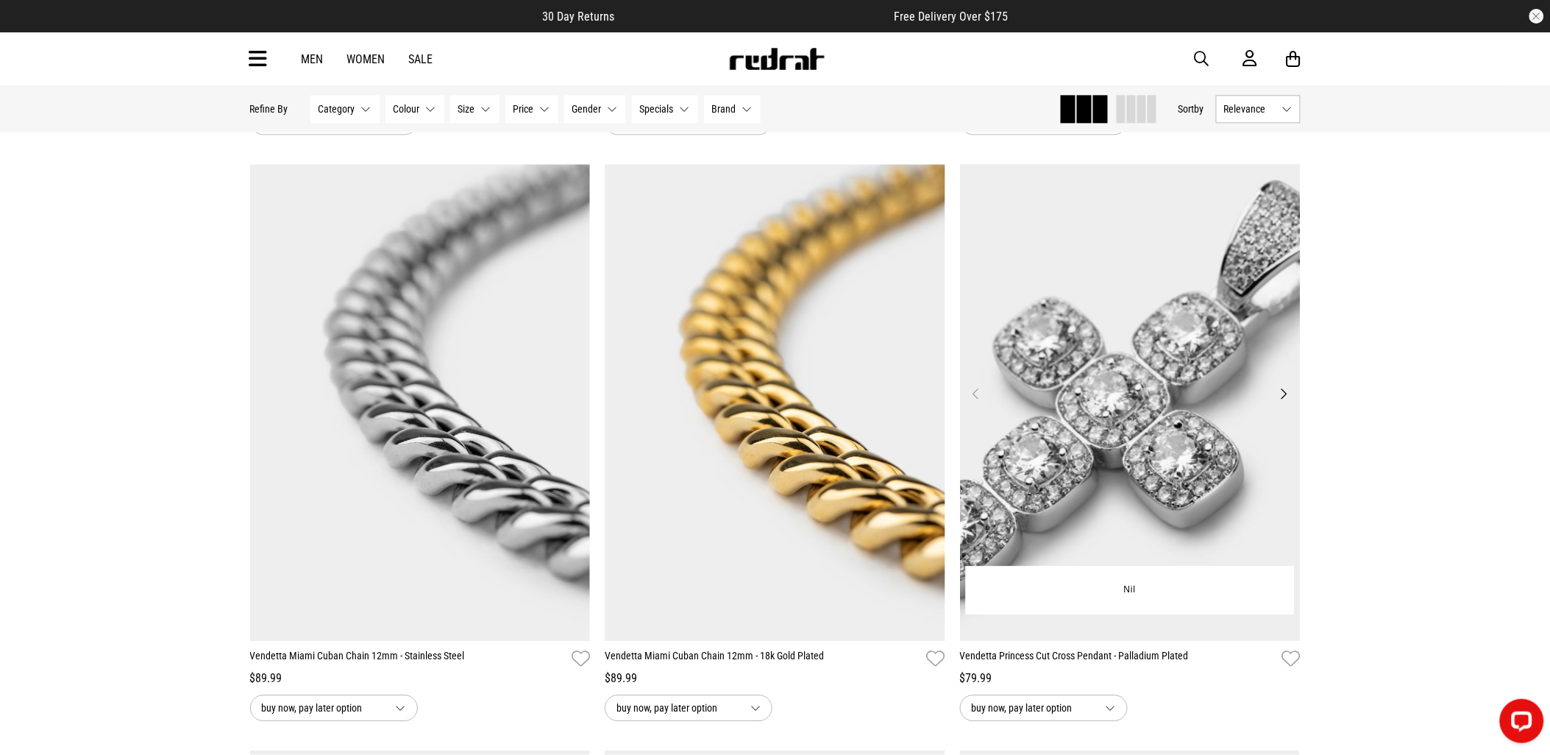
click at [1283, 402] on button "Next" at bounding box center [1283, 394] width 18 height 18
